Goal: Task Accomplishment & Management: Use online tool/utility

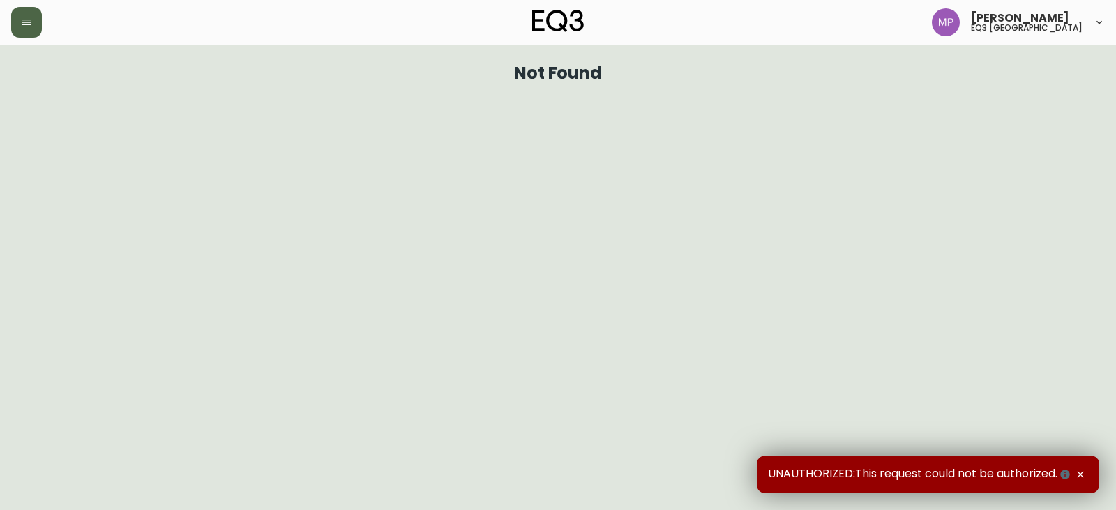
click at [32, 10] on button "button" at bounding box center [26, 22] width 31 height 31
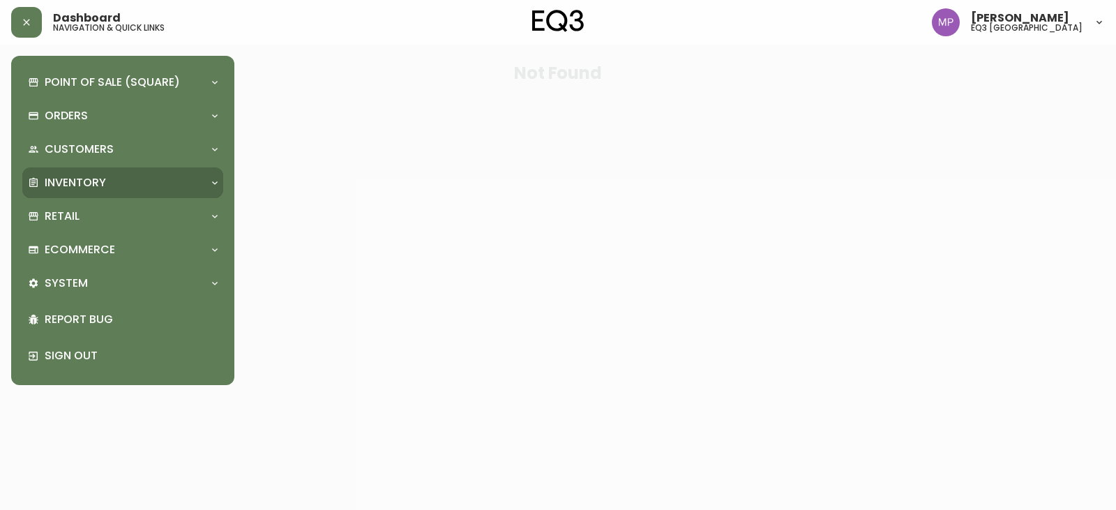
click at [92, 187] on p "Inventory" at bounding box center [75, 182] width 61 height 15
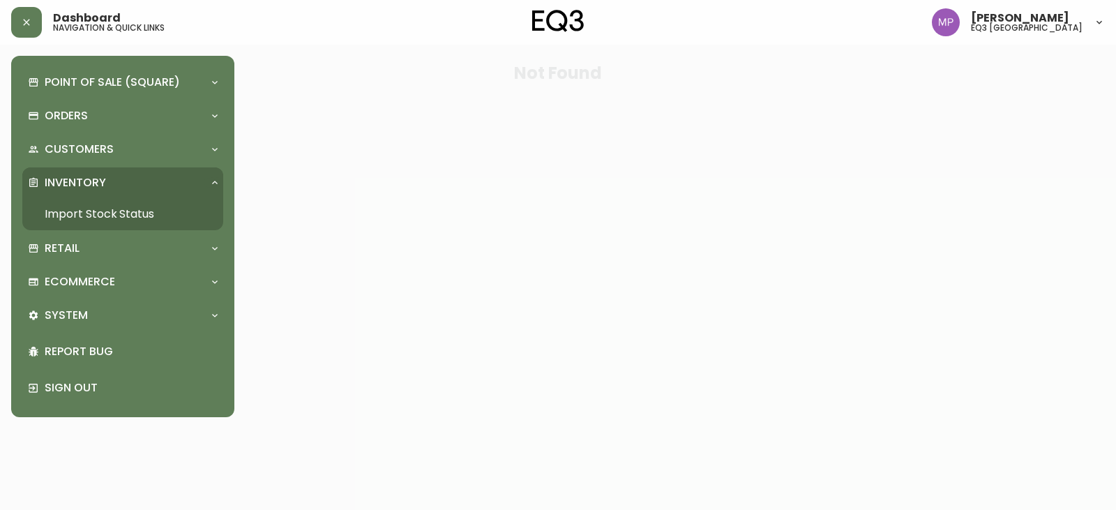
click at [95, 209] on link "Import Stock Status" at bounding box center [122, 214] width 201 height 32
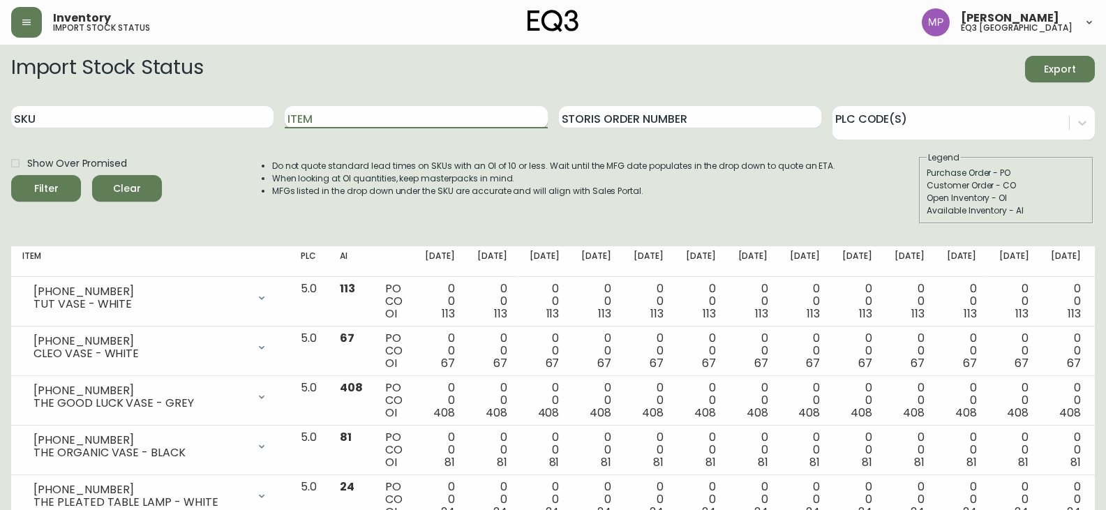
drag, startPoint x: 318, startPoint y: 119, endPoint x: 322, endPoint y: 127, distance: 8.4
click at [320, 124] on input "Item" at bounding box center [416, 117] width 262 height 22
type input "dwell"
click at [65, 186] on span "Filter" at bounding box center [45, 188] width 47 height 17
